Goal: Task Accomplishment & Management: Complete application form

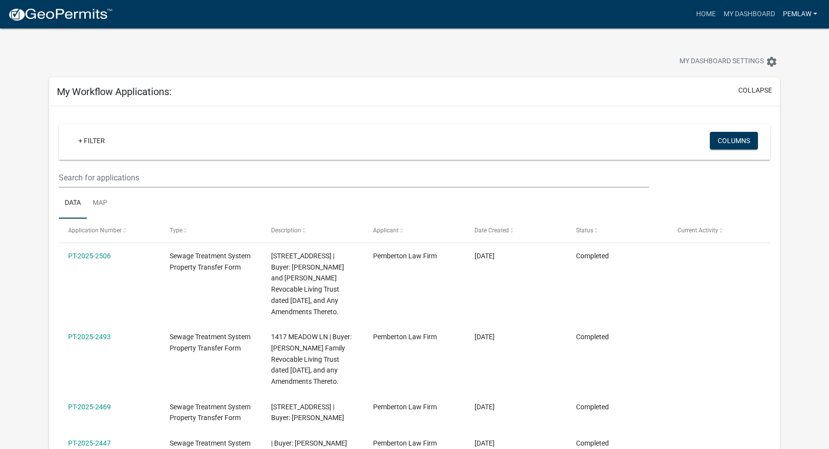
click at [807, 18] on link "Pemlaw" at bounding box center [800, 14] width 42 height 19
click at [763, 15] on link "My Dashboard" at bounding box center [748, 14] width 59 height 19
click at [703, 16] on link "Home" at bounding box center [705, 14] width 27 height 19
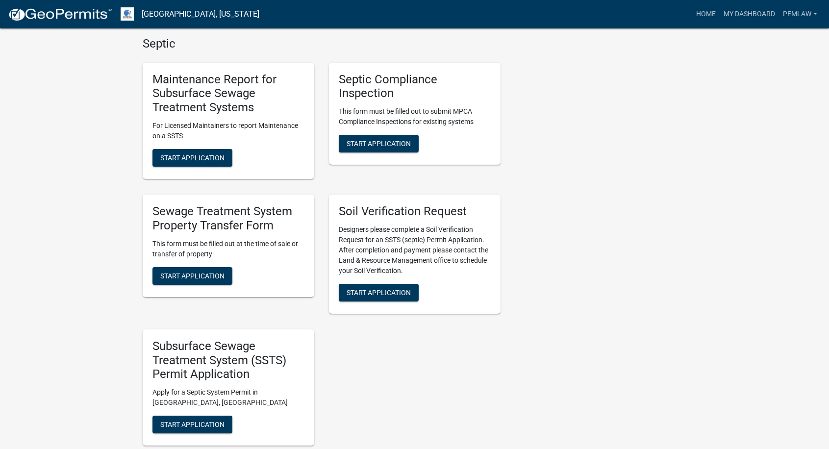
scroll to position [441, 0]
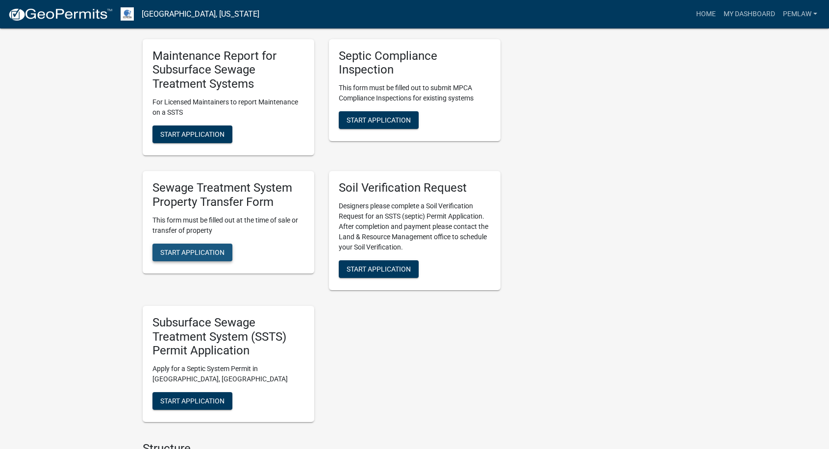
click at [183, 248] on span "Start Application" at bounding box center [192, 252] width 64 height 8
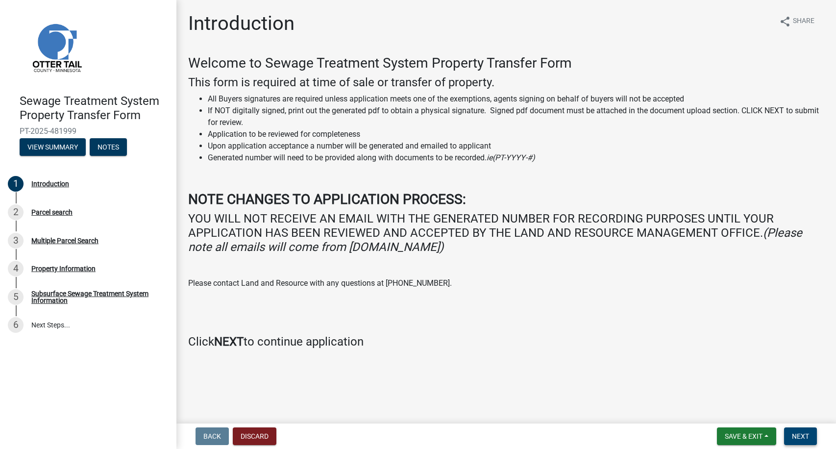
click at [806, 438] on span "Next" at bounding box center [800, 436] width 17 height 8
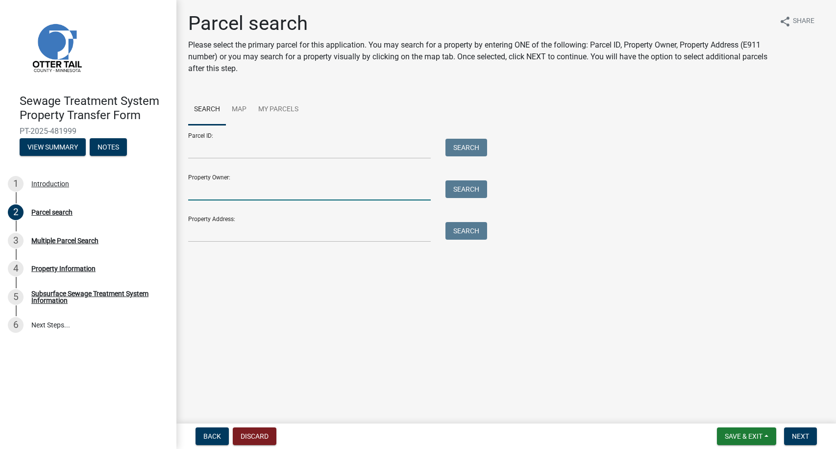
click at [214, 189] on input "Property Owner:" at bounding box center [309, 190] width 243 height 20
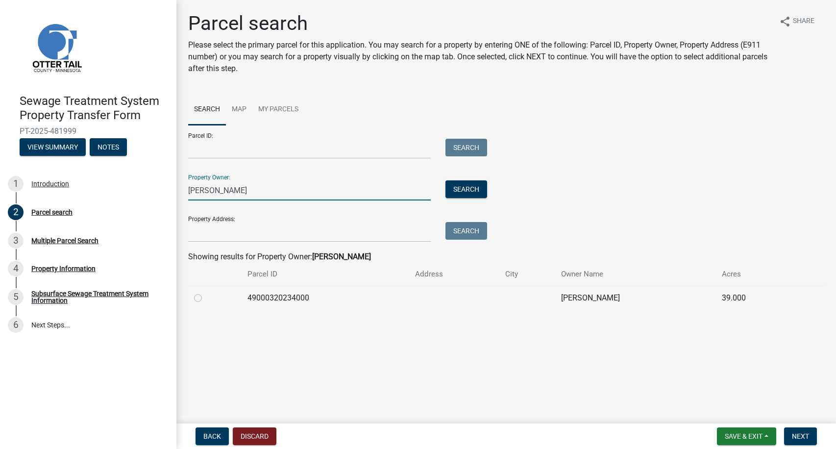
type input "Terriann Eskra"
click at [206, 292] on label at bounding box center [206, 292] width 0 height 0
click at [206, 298] on input "radio" at bounding box center [209, 295] width 6 height 6
radio input "true"
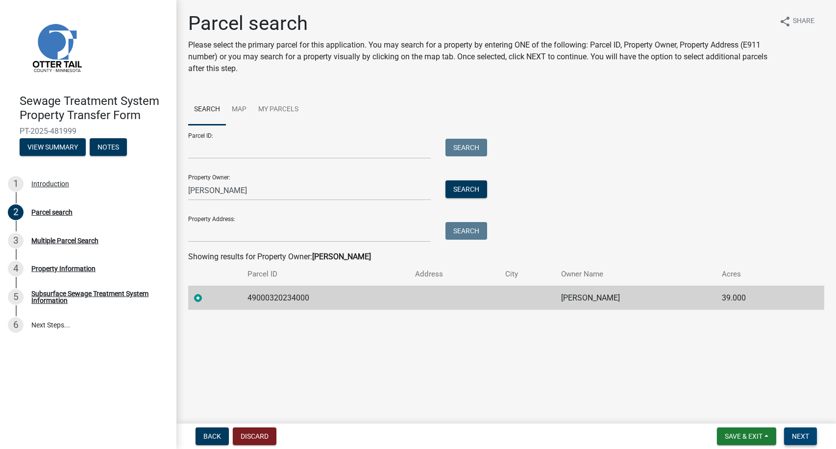
click at [811, 437] on button "Next" at bounding box center [800, 436] width 33 height 18
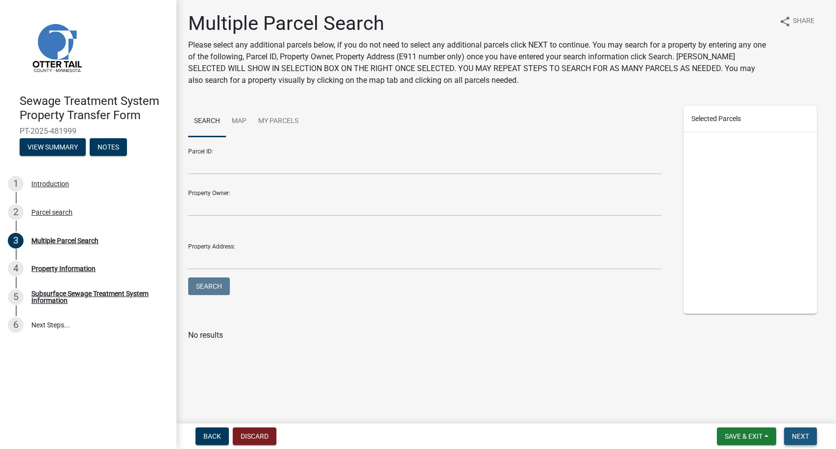
click at [811, 437] on button "Next" at bounding box center [800, 436] width 33 height 18
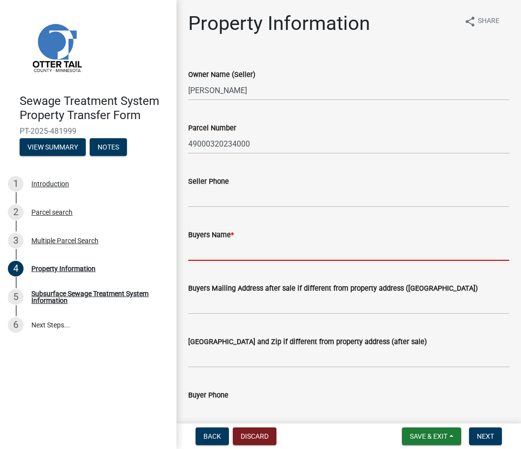
drag, startPoint x: 232, startPoint y: 248, endPoint x: 242, endPoint y: 230, distance: 20.6
click at [232, 248] on input "Buyers Name *" at bounding box center [348, 251] width 321 height 20
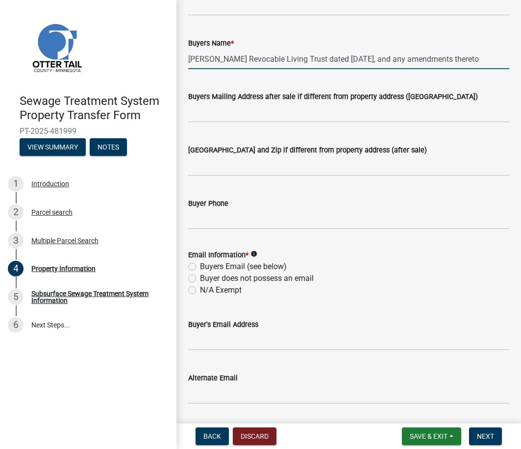
scroll to position [196, 0]
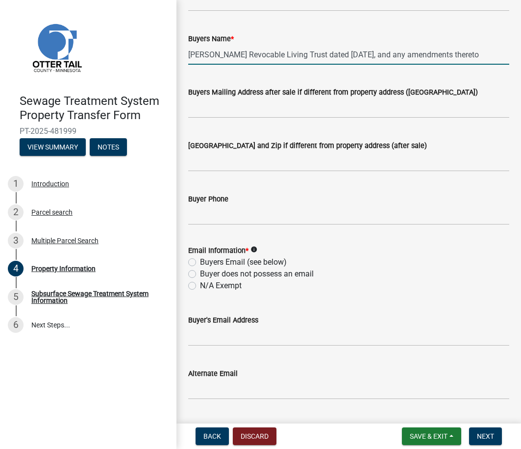
type input "Terriann J. Eskra Revocable Living Trust dated September 18, 2025, and any amen…"
click at [200, 285] on label "N/A Exempt" at bounding box center [221, 286] width 42 height 12
click at [200, 285] on input "N/A Exempt" at bounding box center [203, 283] width 6 height 6
radio input "true"
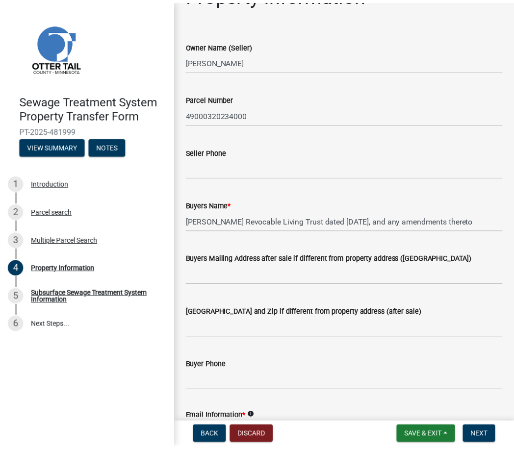
scroll to position [0, 0]
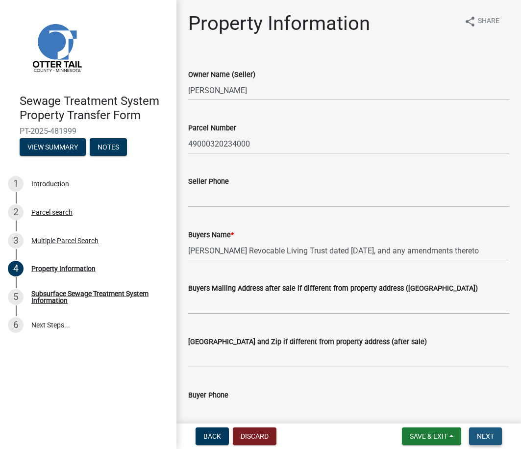
click at [485, 436] on span "Next" at bounding box center [485, 436] width 17 height 8
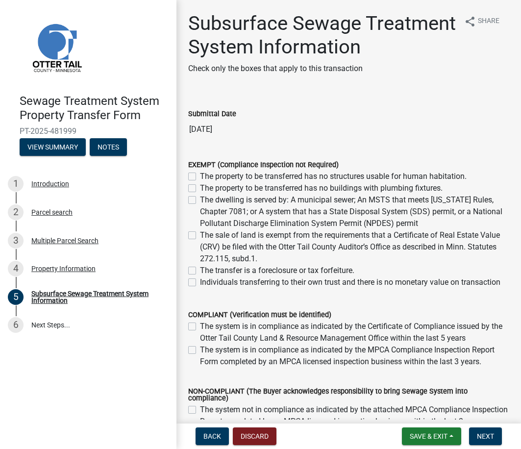
click at [200, 288] on label "Individuals transferring to their own trust and there is no monetary value on t…" at bounding box center [350, 282] width 300 height 12
click at [200, 283] on input "Individuals transferring to their own trust and there is no monetary value on t…" at bounding box center [203, 279] width 6 height 6
checkbox input "true"
checkbox input "false"
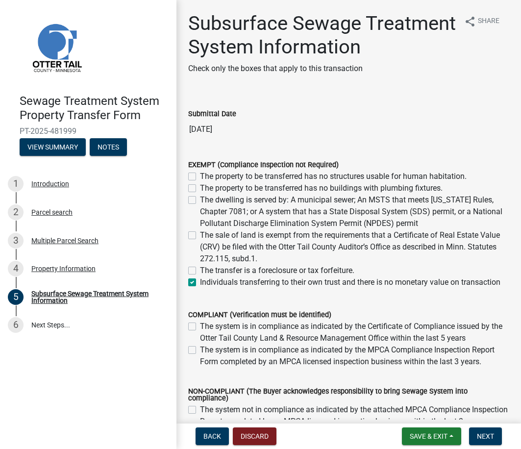
checkbox input "false"
checkbox input "true"
click at [478, 439] on span "Next" at bounding box center [485, 436] width 17 height 8
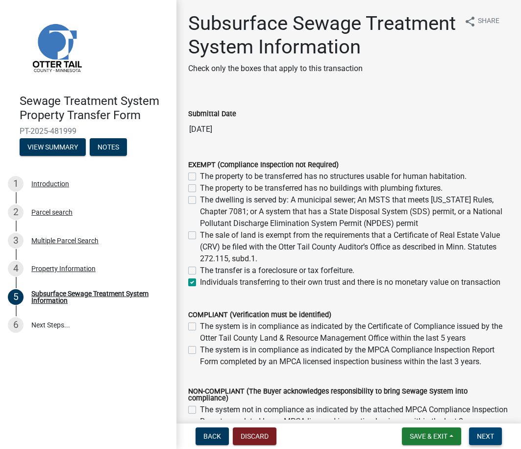
click at [486, 433] on span "Next" at bounding box center [485, 436] width 17 height 8
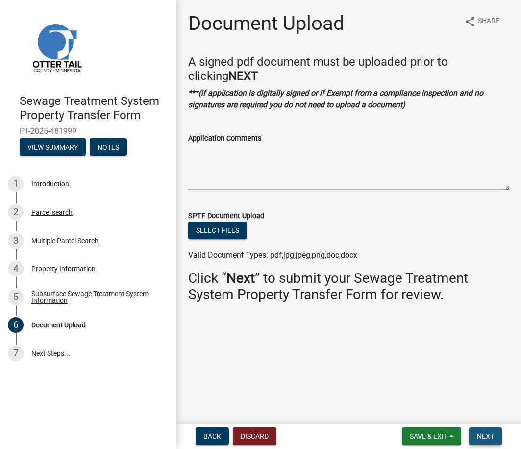
click at [486, 433] on span "Next" at bounding box center [485, 436] width 17 height 8
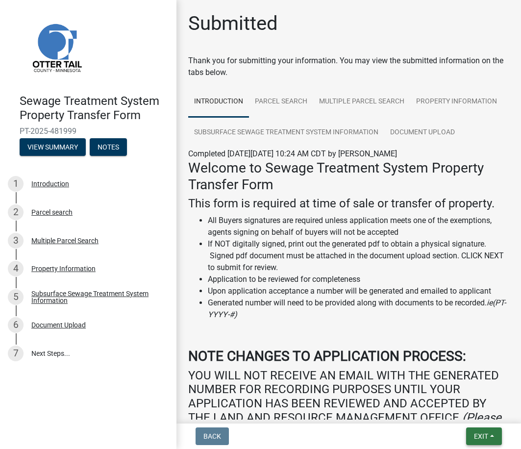
click at [486, 433] on span "Exit" at bounding box center [481, 436] width 14 height 8
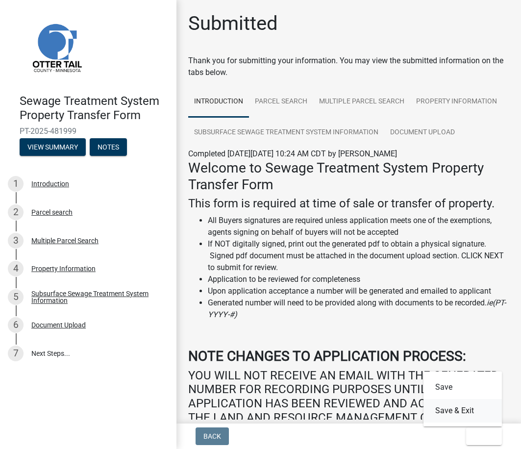
click at [476, 410] on button "Save & Exit" at bounding box center [462, 411] width 78 height 24
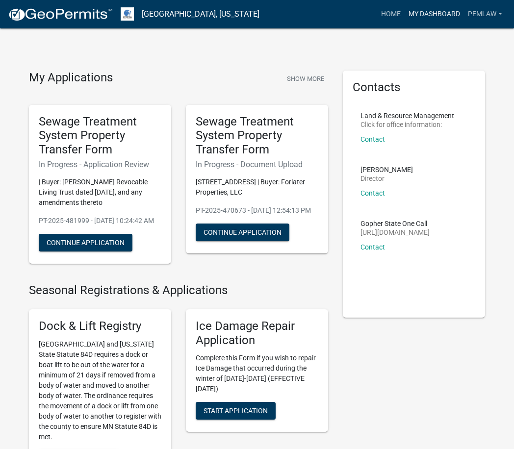
click at [452, 13] on link "My Dashboard" at bounding box center [433, 14] width 59 height 19
